Goal: Transaction & Acquisition: Purchase product/service

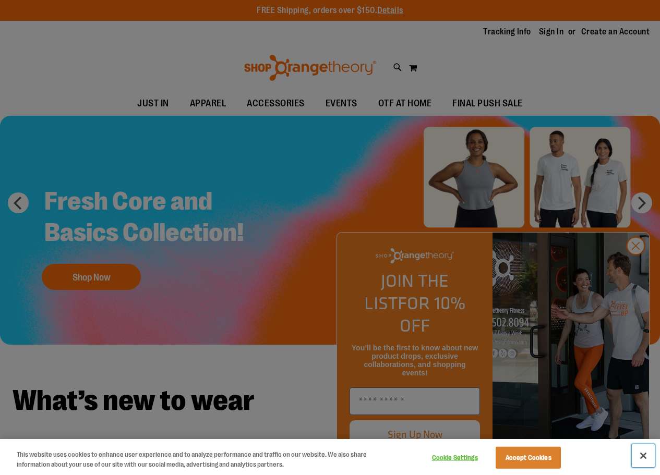
click at [640, 452] on button "Close" at bounding box center [642, 455] width 23 height 23
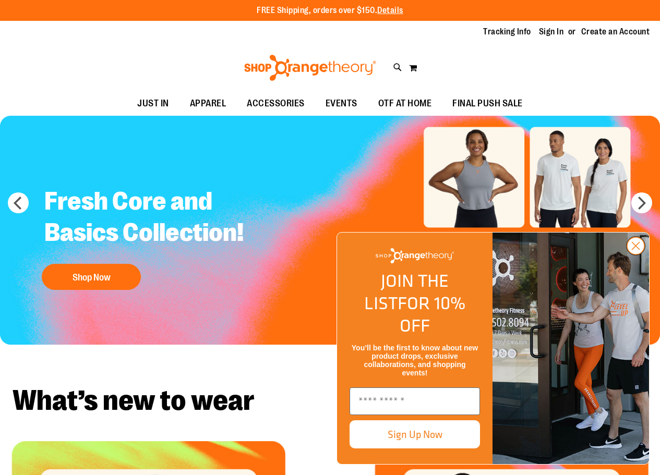
click at [631, 254] on circle "Close dialog" at bounding box center [635, 245] width 17 height 17
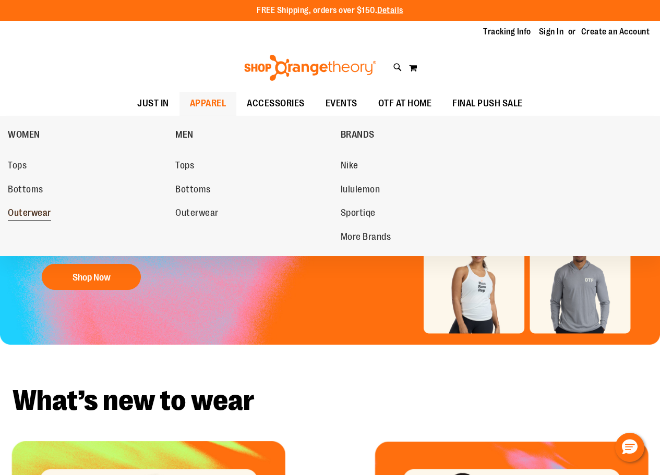
click at [37, 212] on span "Outerwear" at bounding box center [29, 214] width 43 height 13
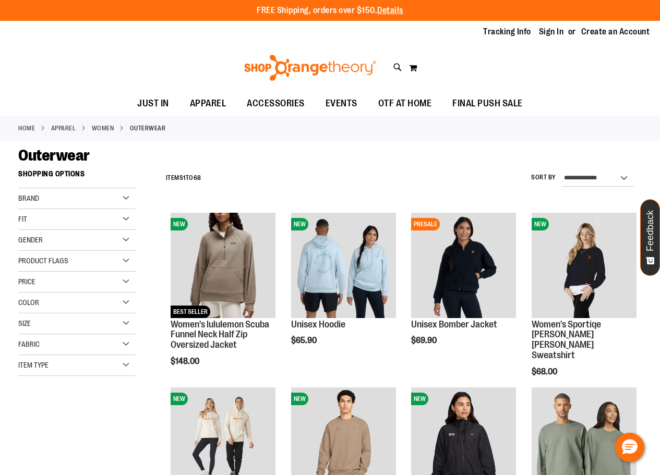
click at [95, 57] on div "Toggle Nav Search Popular Suggestions Advanced Search" at bounding box center [330, 68] width 660 height 48
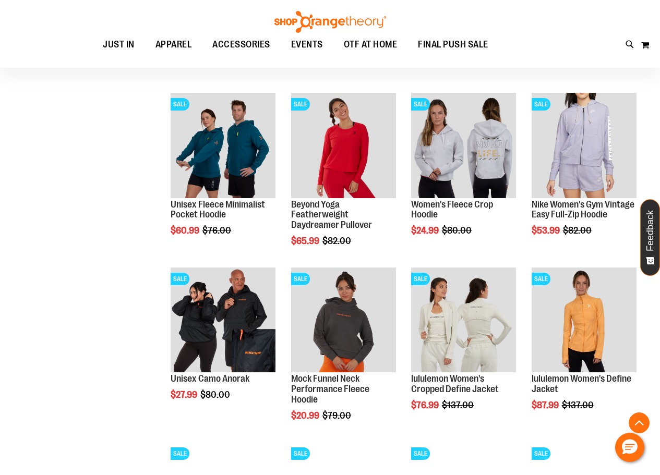
scroll to position [521, 0]
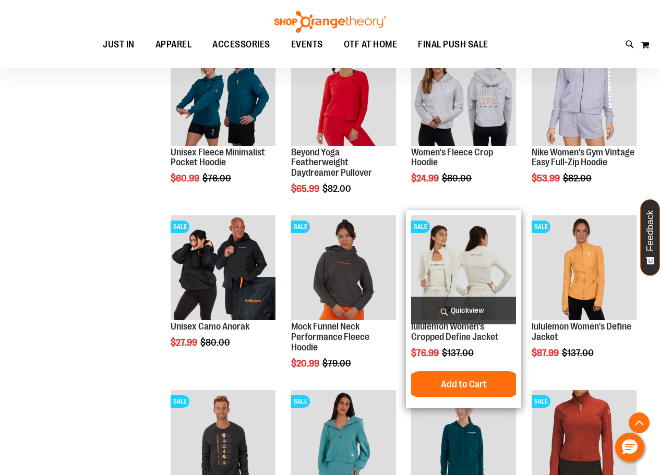
click at [450, 294] on img "product" at bounding box center [463, 267] width 105 height 105
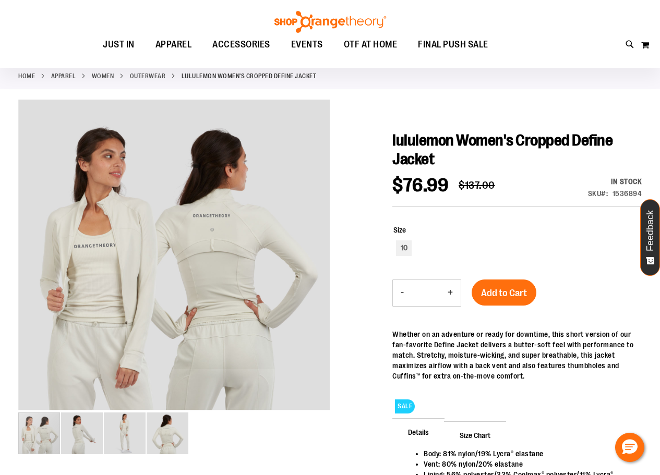
scroll to position [104, 0]
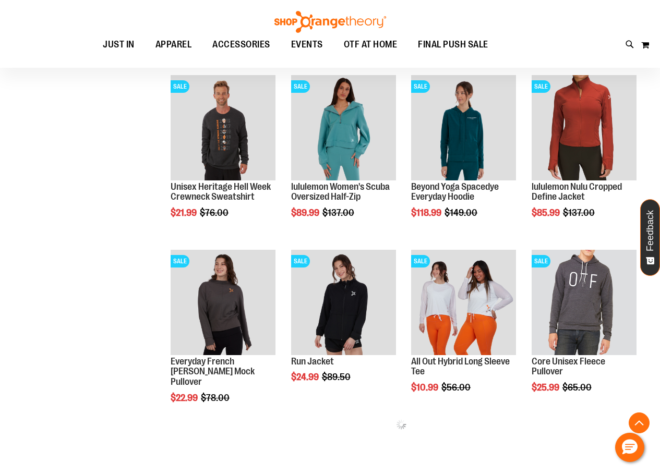
scroll to position [260, 0]
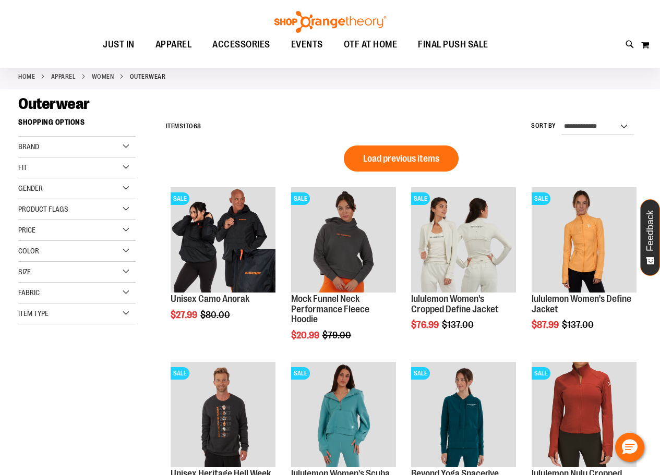
scroll to position [103, 0]
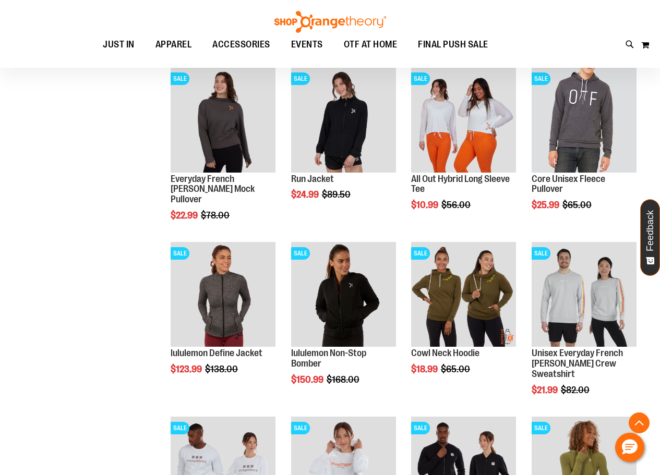
scroll to position [572, 0]
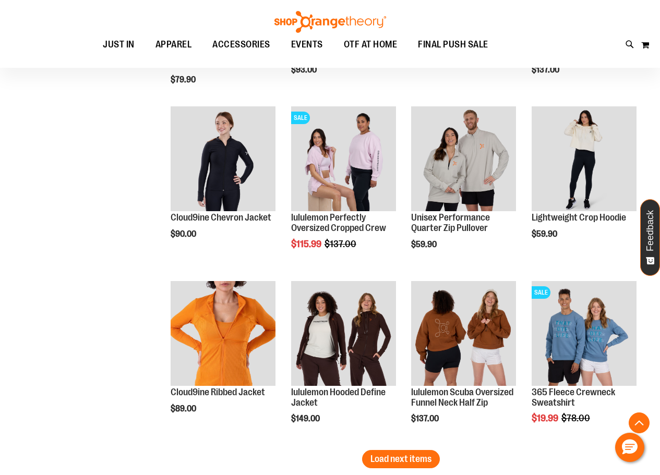
scroll to position [1459, 0]
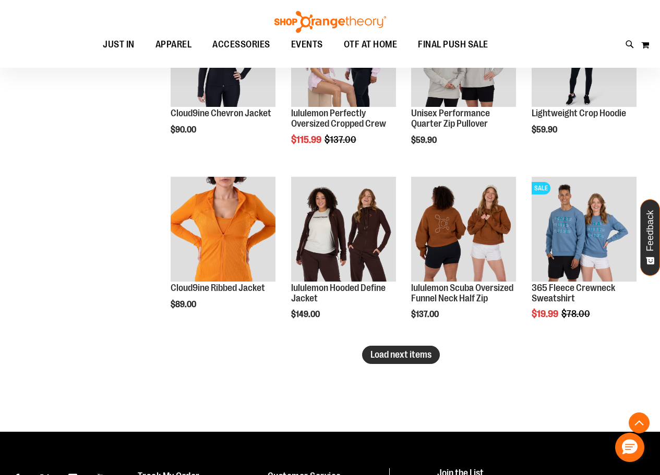
click at [382, 360] on span "Load next items" at bounding box center [400, 354] width 61 height 10
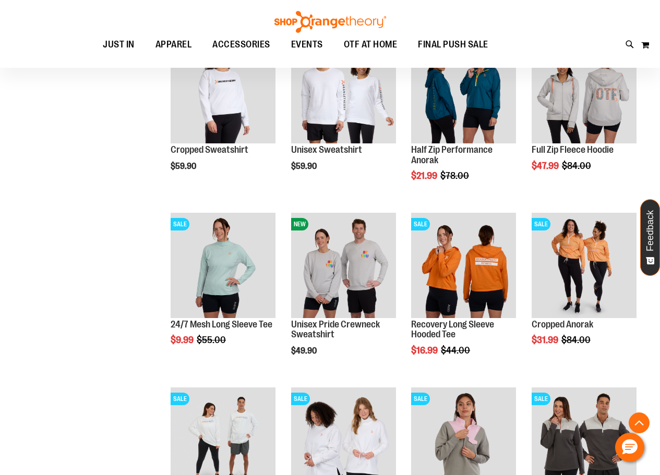
scroll to position [1876, 0]
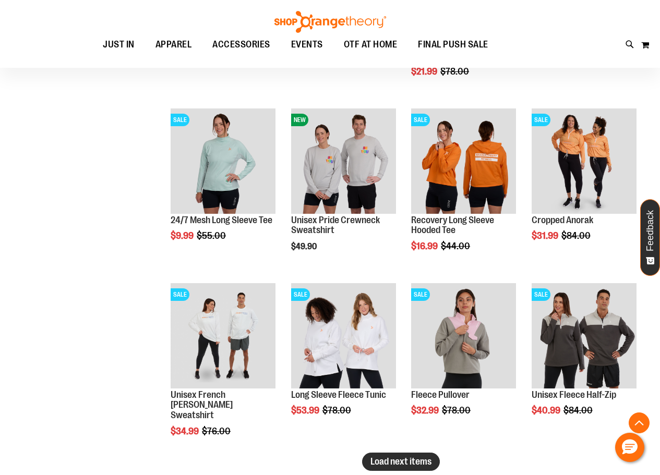
click at [386, 456] on span "Load next items" at bounding box center [400, 461] width 61 height 10
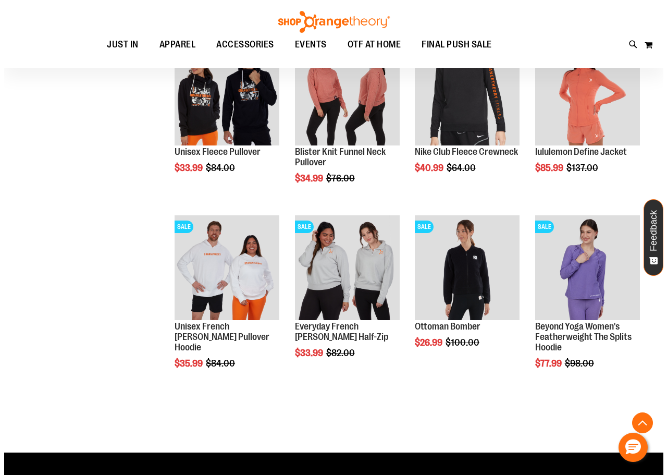
scroll to position [2241, 0]
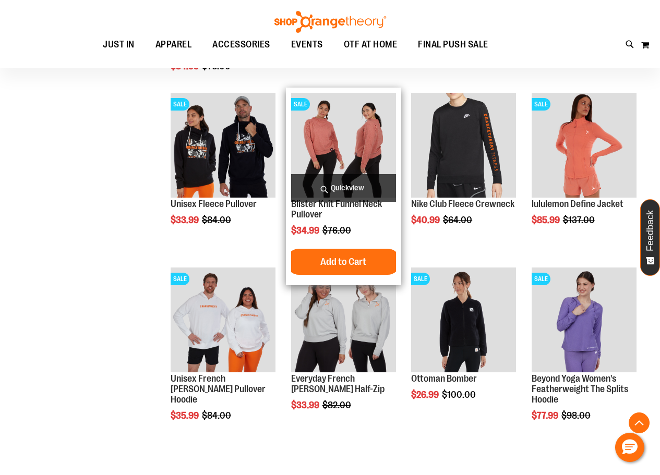
click at [349, 164] on img "product" at bounding box center [343, 145] width 105 height 105
click at [361, 192] on span "Quickview" at bounding box center [343, 188] width 105 height 28
